Goal: Task Accomplishment & Management: Use online tool/utility

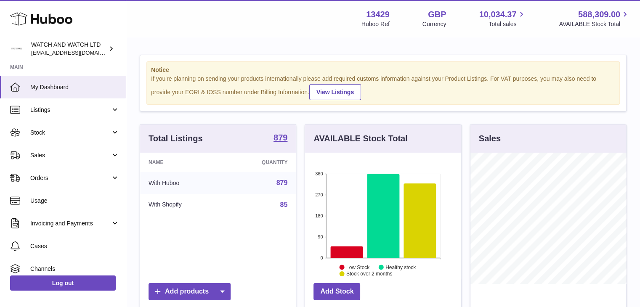
scroll to position [131, 156]
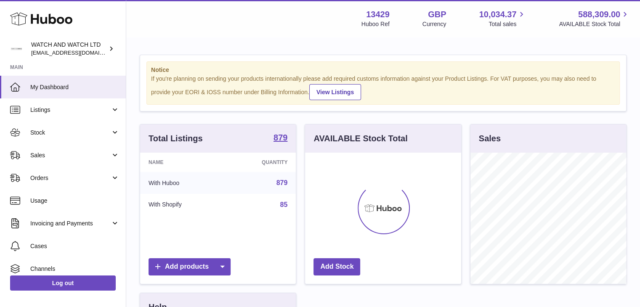
scroll to position [131, 156]
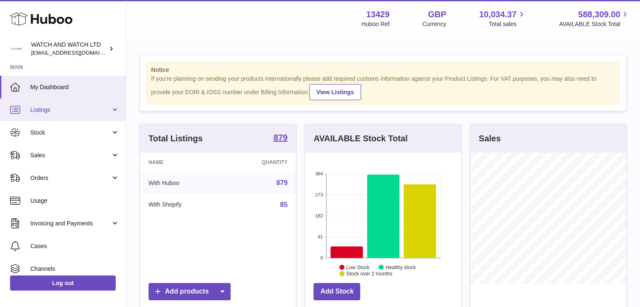
click at [90, 108] on span "Listings" at bounding box center [70, 110] width 80 height 8
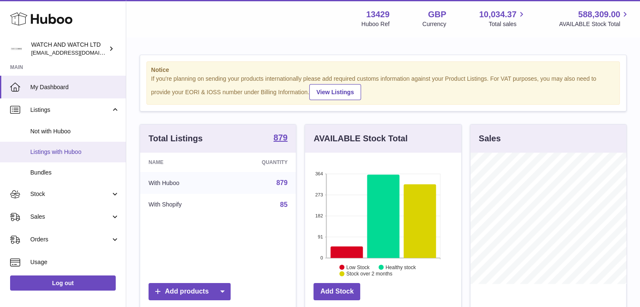
click at [57, 154] on span "Listings with Huboo" at bounding box center [74, 152] width 89 height 8
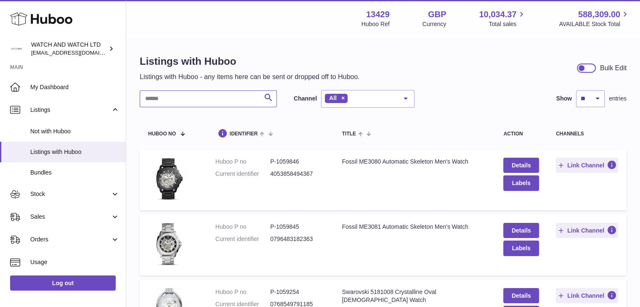
click at [152, 102] on input "text" at bounding box center [208, 98] width 137 height 17
type input "*"
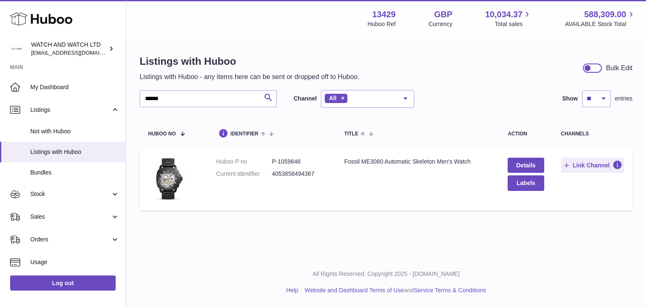
click at [291, 162] on dd "P-1059846" at bounding box center [300, 162] width 56 height 8
copy dl "P-1059846"
click at [137, 177] on div "Listings with Huboo Listings with Huboo - any items here can be sent or dropped…" at bounding box center [386, 134] width 520 height 193
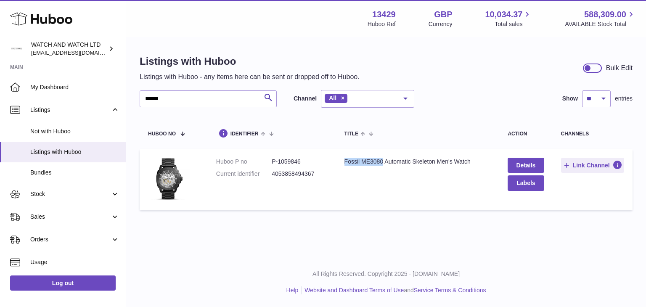
drag, startPoint x: 343, startPoint y: 163, endPoint x: 383, endPoint y: 163, distance: 40.0
click at [383, 163] on div "Fossil ME3080 Automatic Skeleton Men's Watch" at bounding box center [418, 162] width 147 height 8
copy div "Fossil ME3080"
click at [297, 154] on td "Huboo P no P-1059846 Current identifier 4053858494367" at bounding box center [272, 179] width 128 height 61
click at [294, 160] on dd "P-1059846" at bounding box center [300, 162] width 56 height 8
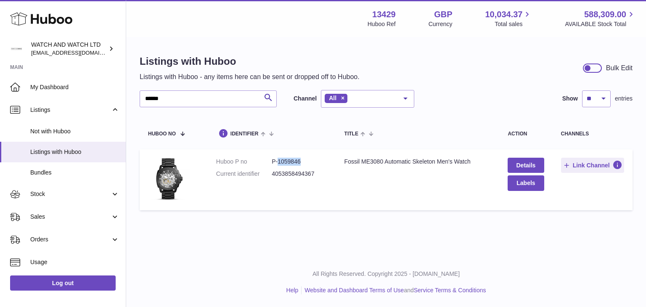
click at [294, 160] on dd "P-1059846" at bounding box center [300, 162] width 56 height 8
copy dd "1059846"
click at [203, 99] on input "******" at bounding box center [208, 98] width 137 height 17
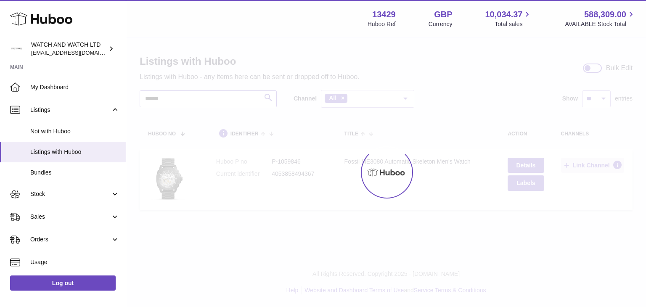
type input "******"
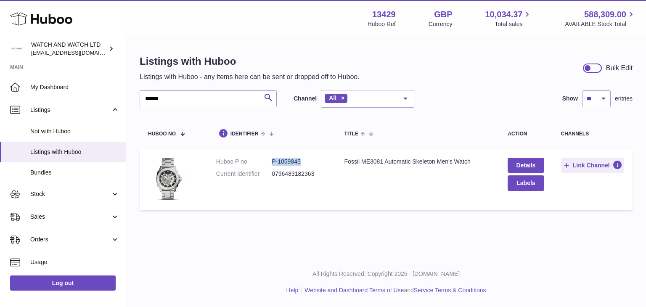
drag, startPoint x: 270, startPoint y: 160, endPoint x: 317, endPoint y: 160, distance: 47.1
click at [317, 160] on dl "Huboo P no P-1059845 Current identifier 0796483182363" at bounding box center [271, 170] width 111 height 24
copy dl "P-1059845"
drag, startPoint x: 358, startPoint y: 173, endPoint x: 355, endPoint y: 169, distance: 4.7
click at [358, 173] on td "Title Fossil ME3081 Automatic Skeleton Men's Watch" at bounding box center [418, 179] width 164 height 61
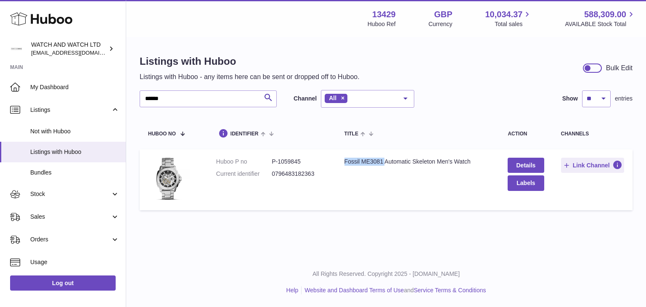
drag, startPoint x: 342, startPoint y: 160, endPoint x: 382, endPoint y: 161, distance: 40.0
click at [382, 161] on td "Title Fossil ME3081 Automatic Skeleton Men's Watch" at bounding box center [418, 179] width 164 height 61
copy div "Fossil ME3081"
click at [292, 158] on dd "P-1059845" at bounding box center [300, 162] width 56 height 8
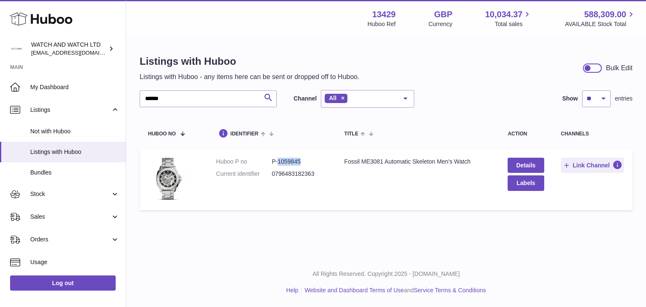
copy dd "1059845"
